Goal: Task Accomplishment & Management: Use online tool/utility

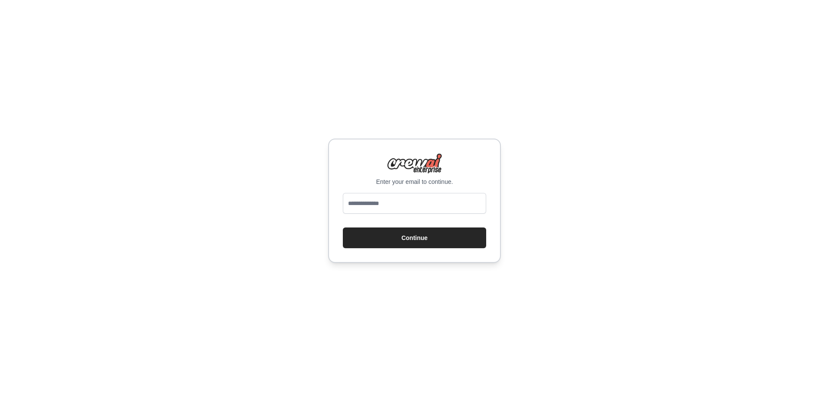
click at [400, 207] on input "email" at bounding box center [414, 203] width 143 height 21
type input "**********"
click at [431, 241] on button "Continue" at bounding box center [414, 238] width 143 height 21
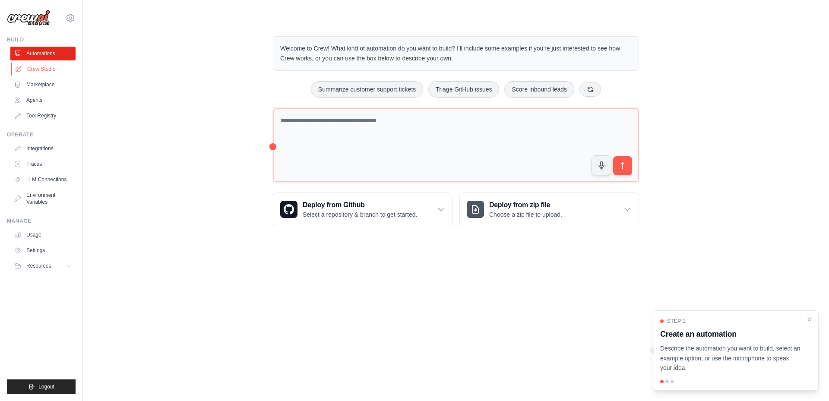
click at [34, 72] on link "Crew Studio" at bounding box center [43, 69] width 65 height 14
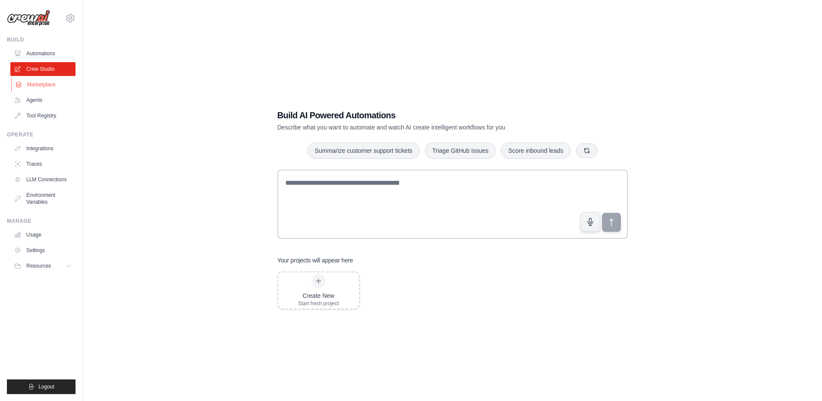
click at [49, 86] on link "Marketplace" at bounding box center [43, 85] width 65 height 14
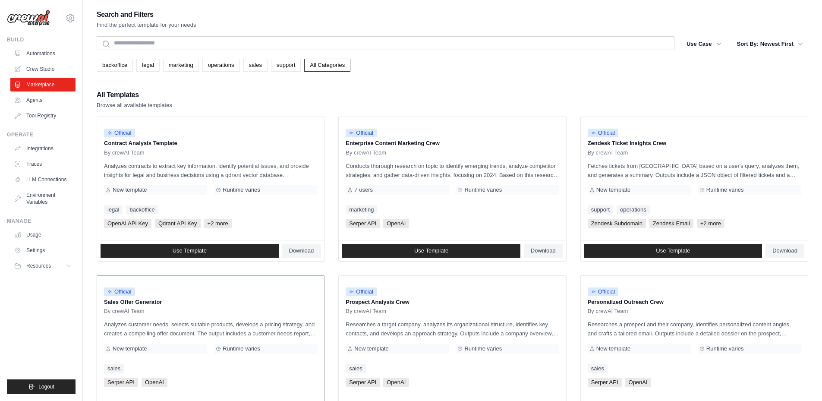
scroll to position [86, 0]
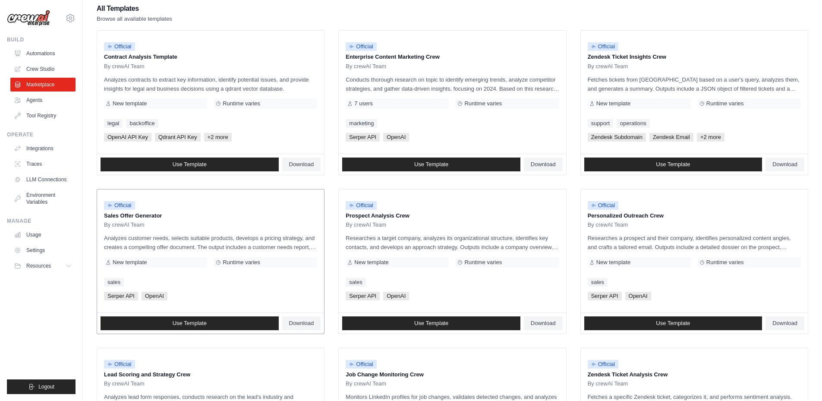
click at [142, 216] on p "Sales Offer Generator" at bounding box center [210, 216] width 213 height 9
click at [229, 242] on p "Analyzes customer needs, selects suitable products, develops a pricing strategy…" at bounding box center [210, 243] width 213 height 18
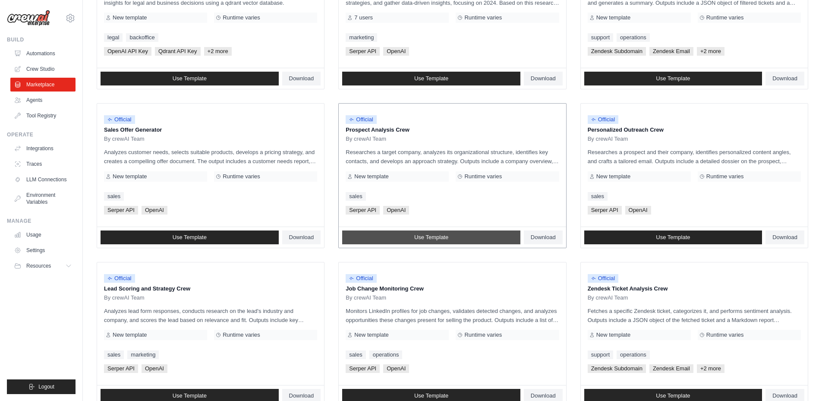
scroll to position [173, 0]
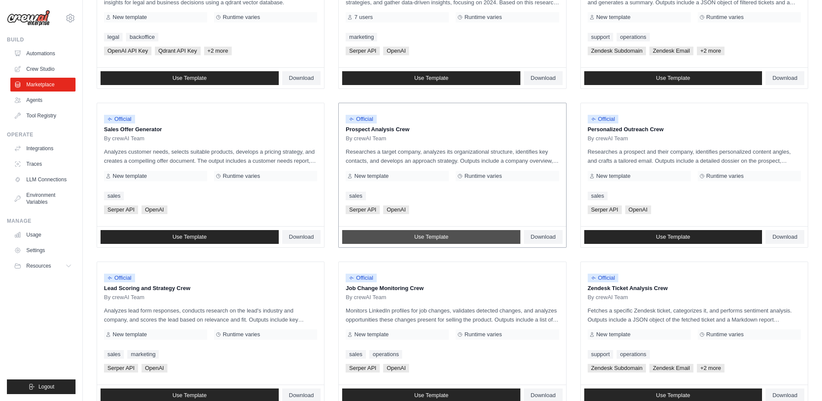
click at [410, 234] on link "Use Template" at bounding box center [431, 237] width 178 height 14
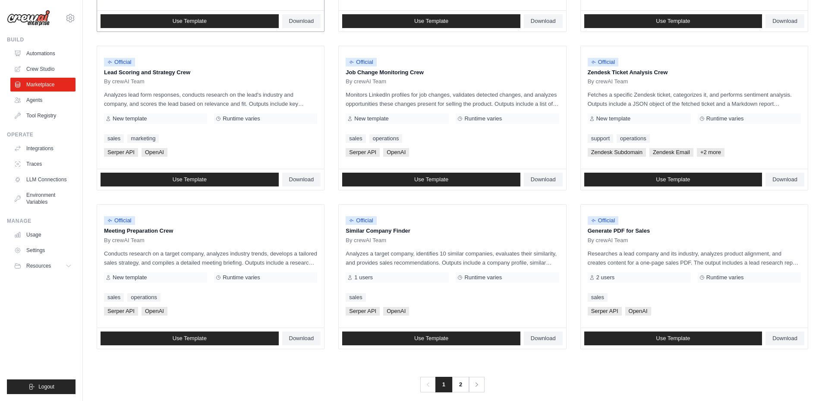
scroll to position [399, 0]
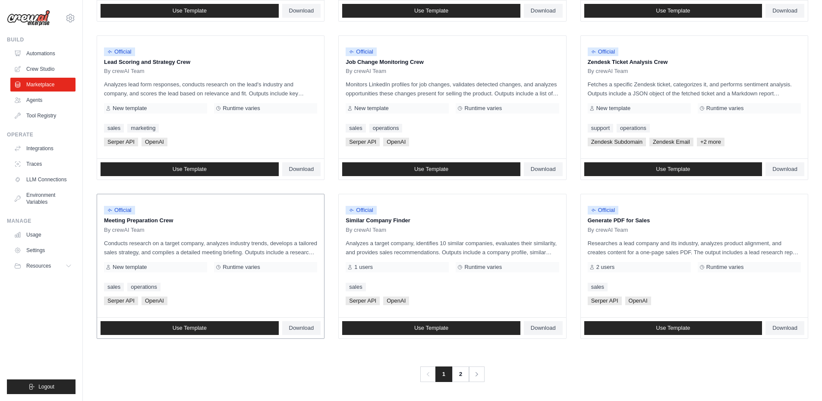
click at [194, 243] on p "Conducts research on a target company, analyzes industry trends, develops a tai…" at bounding box center [210, 248] width 213 height 18
click at [203, 331] on span "Use Template" at bounding box center [190, 328] width 34 height 7
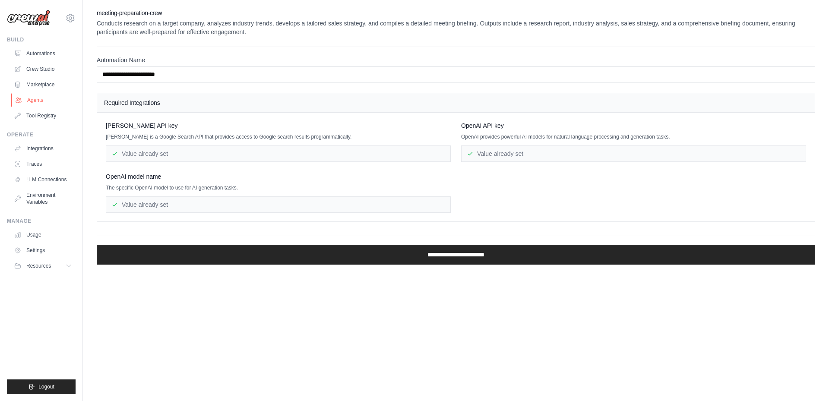
click at [35, 101] on link "Agents" at bounding box center [43, 100] width 65 height 14
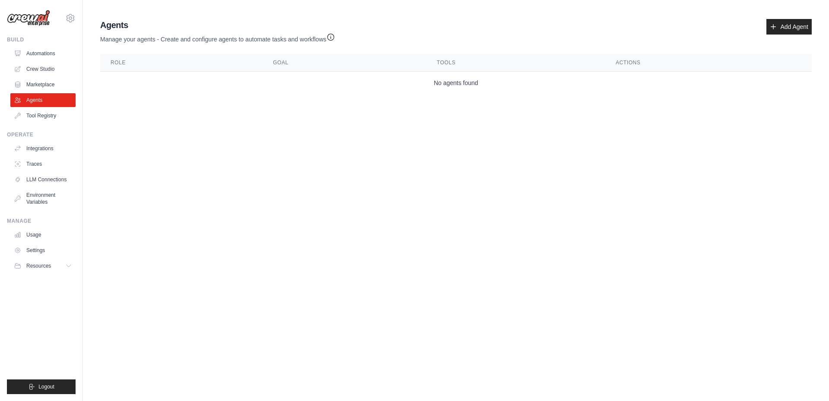
click at [154, 65] on th "Role" at bounding box center [181, 63] width 162 height 18
click at [309, 61] on th "Goal" at bounding box center [344, 63] width 164 height 18
click at [781, 28] on link "Add Agent" at bounding box center [788, 27] width 45 height 16
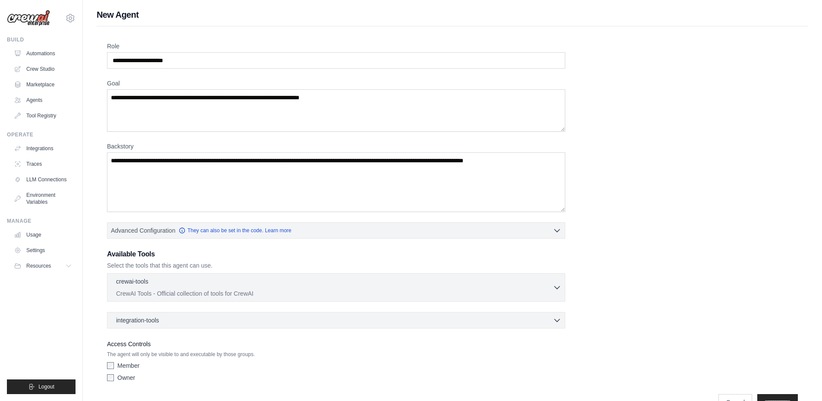
click at [620, 120] on div "Role Goal Backstory Advanced Configuration They can also be set in the code. Le…" at bounding box center [452, 214] width 691 height 344
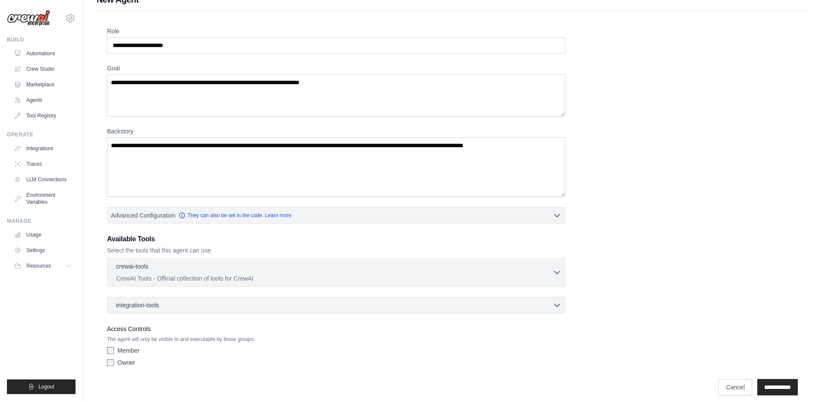
scroll to position [23, 0]
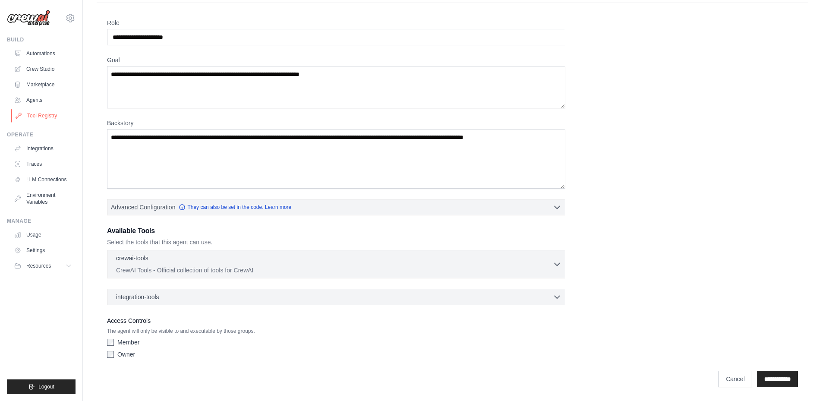
click at [51, 114] on link "Tool Registry" at bounding box center [43, 116] width 65 height 14
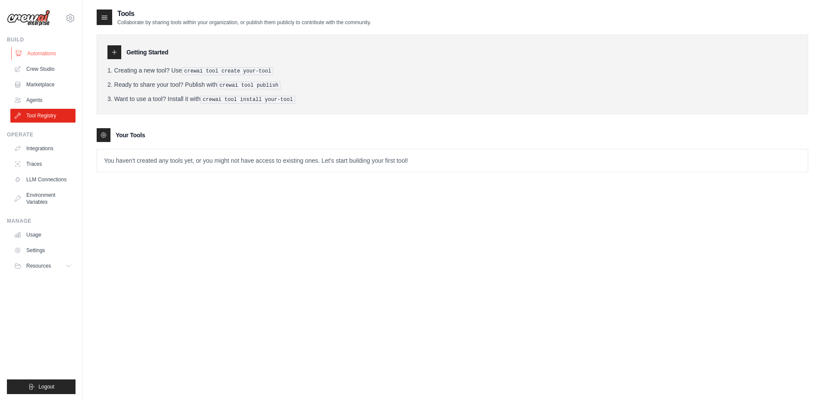
click at [54, 55] on link "Automations" at bounding box center [43, 54] width 65 height 14
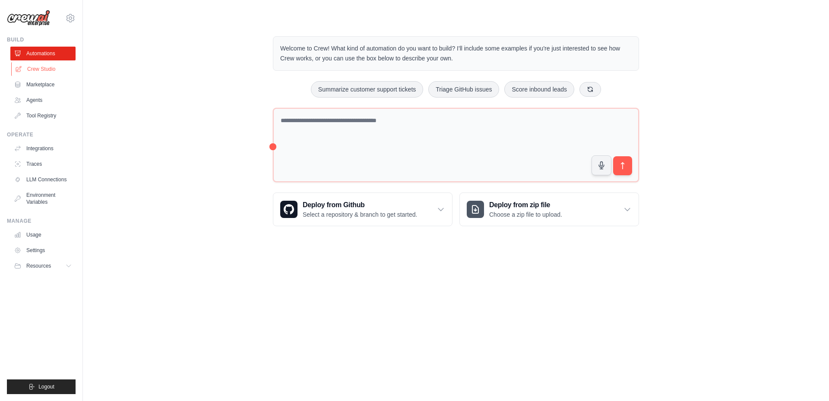
click at [50, 70] on link "Crew Studio" at bounding box center [43, 69] width 65 height 14
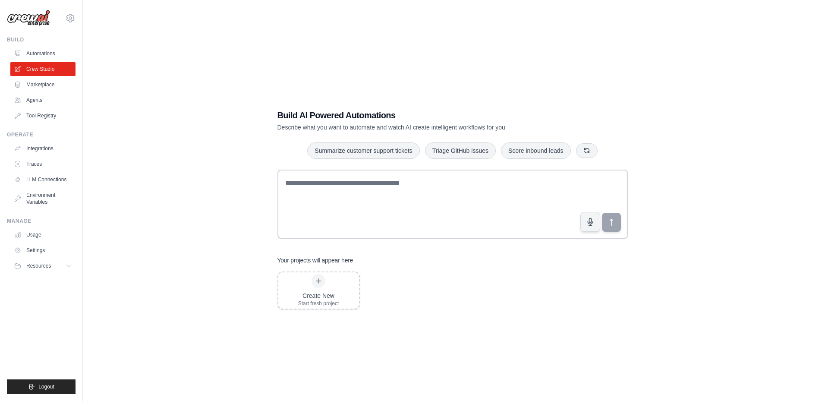
click at [36, 83] on link "Marketplace" at bounding box center [42, 85] width 65 height 14
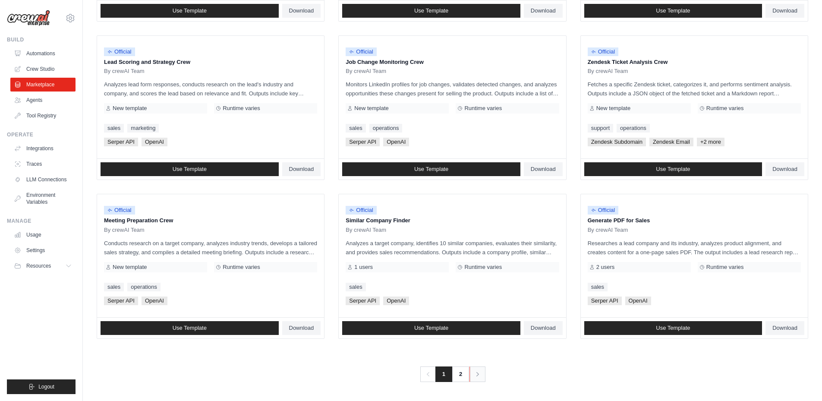
click at [478, 372] on icon "Pagination" at bounding box center [478, 374] width 9 height 9
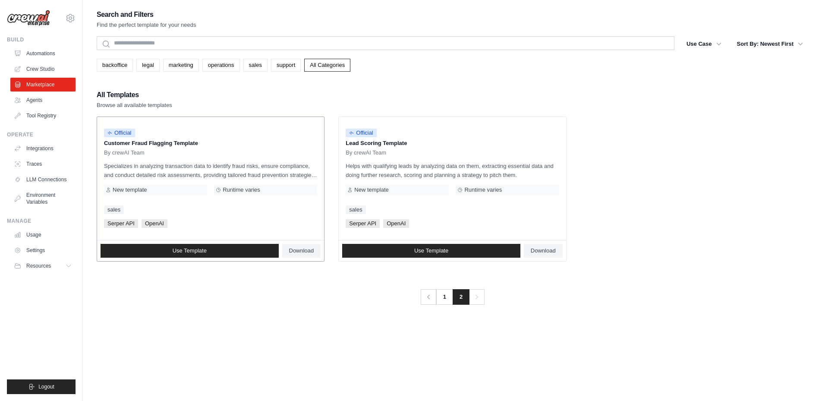
click at [207, 167] on p "Specializes in analyzing transaction data to identify fraud risks, ensure compl…" at bounding box center [210, 170] width 213 height 18
click at [189, 247] on span "Use Template" at bounding box center [190, 250] width 34 height 7
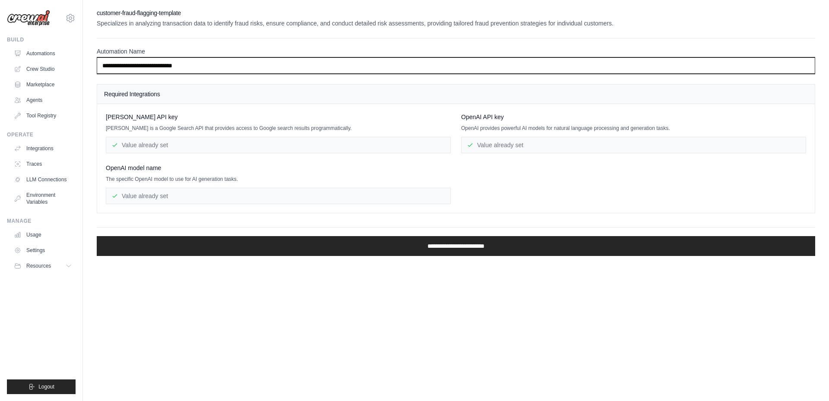
click at [220, 64] on input "**********" at bounding box center [456, 65] width 718 height 16
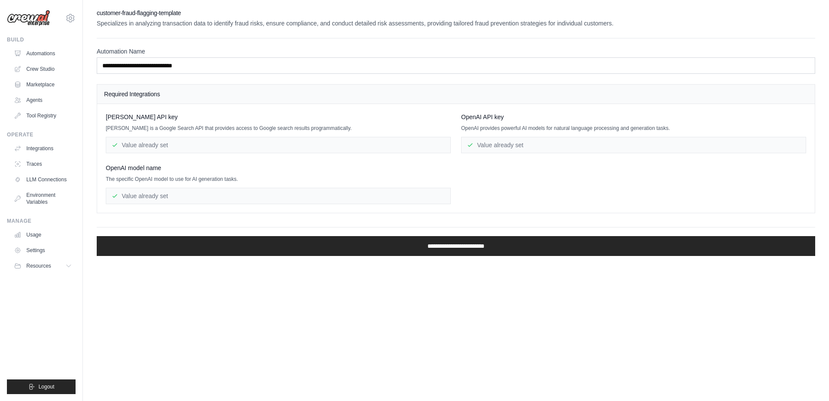
click at [345, 319] on body "cyberlord.cloaked@gmail.com Settings Build Automations Crew Studio" at bounding box center [414, 200] width 829 height 401
